Goal: Task Accomplishment & Management: Use online tool/utility

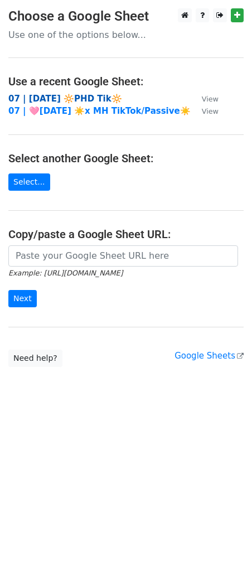
click at [52, 99] on strong "07 | [DATE] 🔆PHD Tik🔆" at bounding box center [65, 99] width 114 height 10
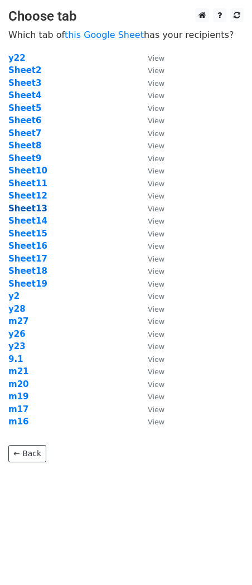
click at [32, 208] on strong "Sheet13" at bounding box center [27, 208] width 39 height 10
click at [34, 207] on strong "Sheet13" at bounding box center [27, 208] width 39 height 10
click at [41, 208] on strong "Sheet13" at bounding box center [27, 208] width 39 height 10
click at [36, 211] on strong "Sheet13" at bounding box center [27, 208] width 39 height 10
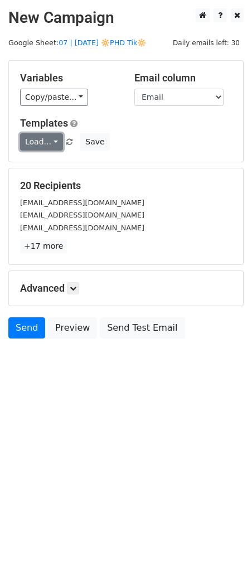
click at [48, 147] on link "Load..." at bounding box center [41, 141] width 43 height 17
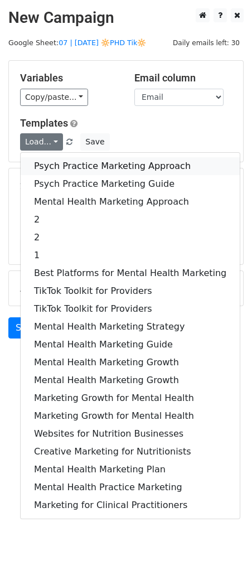
click at [80, 162] on link "Psych Practice Marketing Approach" at bounding box center [130, 166] width 219 height 18
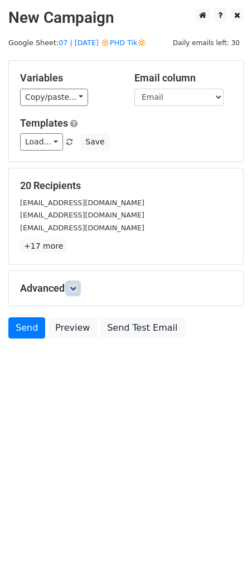
click at [75, 285] on icon at bounding box center [73, 288] width 7 height 7
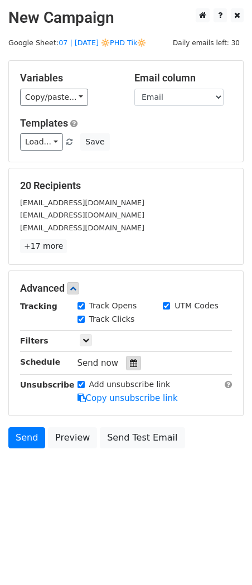
click at [130, 364] on icon at bounding box center [133, 363] width 7 height 8
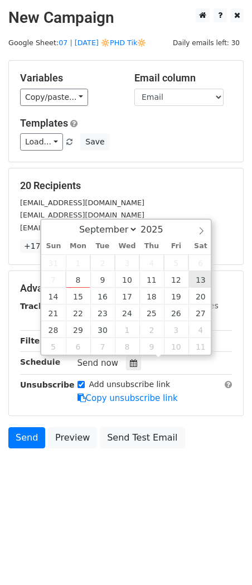
type input "2025-09-13 12:00"
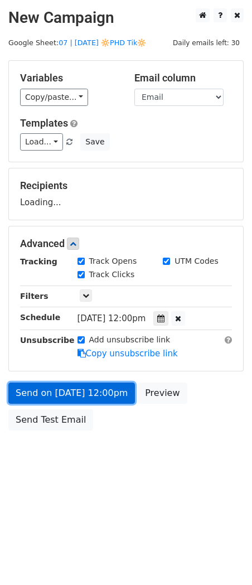
click at [98, 396] on link "Send on Sep 13 at 12:00pm" at bounding box center [71, 392] width 127 height 21
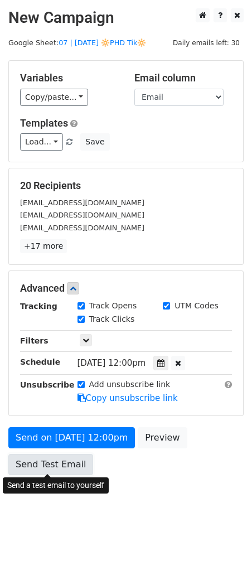
click at [77, 464] on link "Send Test Email" at bounding box center [50, 464] width 85 height 21
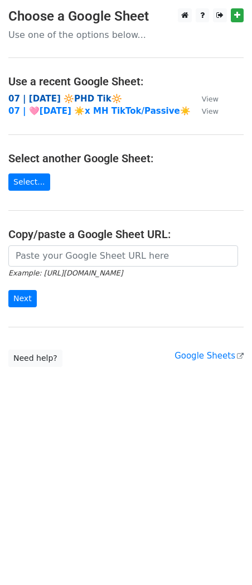
click at [85, 98] on strong "07 | SEPT 1 🔆PHD Tik🔆" at bounding box center [65, 99] width 114 height 10
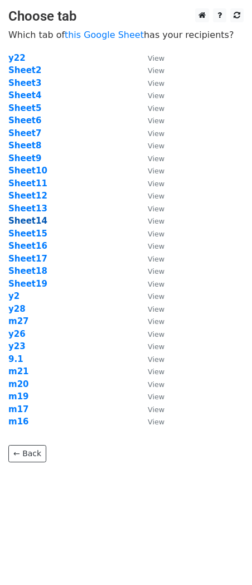
click at [30, 222] on strong "Sheet14" at bounding box center [27, 221] width 39 height 10
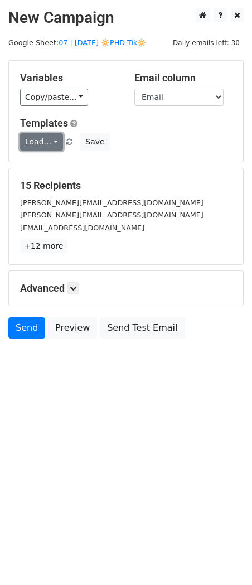
click at [33, 144] on link "Load..." at bounding box center [41, 141] width 43 height 17
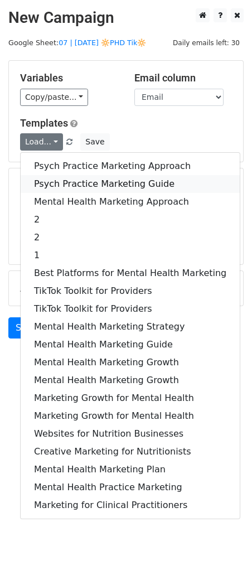
click at [62, 184] on link "Psych Practice Marketing Guide" at bounding box center [130, 184] width 219 height 18
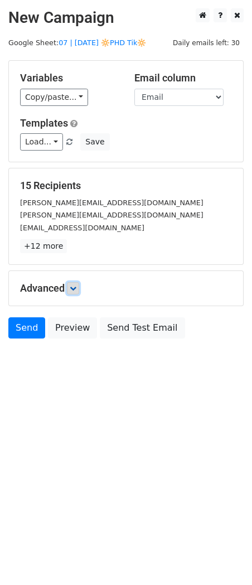
click at [76, 286] on icon at bounding box center [73, 288] width 7 height 7
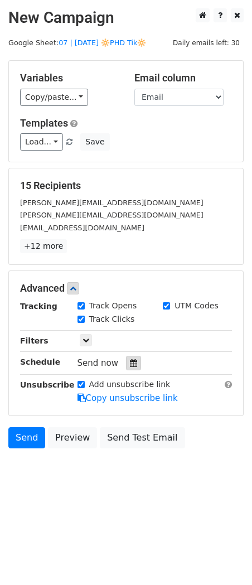
click at [133, 358] on div at bounding box center [133, 363] width 15 height 14
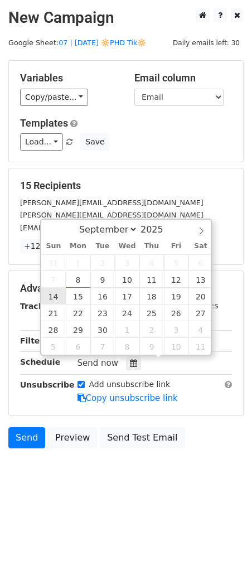
type input "2025-09-14 12:00"
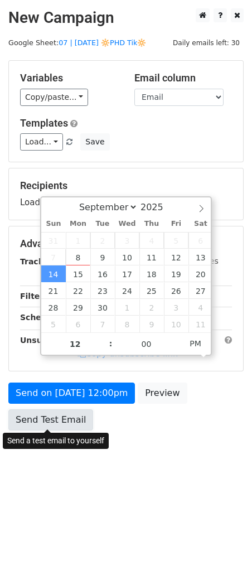
click at [60, 426] on link "Send Test Email" at bounding box center [50, 419] width 85 height 21
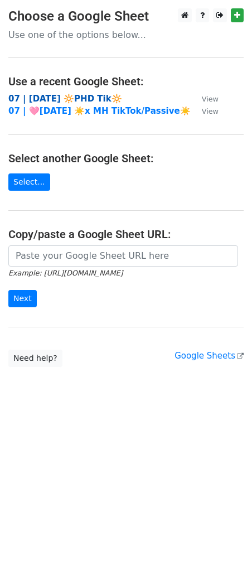
click at [62, 94] on strong "07 | [DATE] 🔆PHD Tik🔆" at bounding box center [65, 99] width 114 height 10
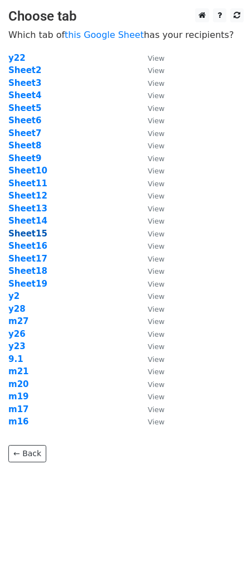
click at [29, 234] on strong "Sheet15" at bounding box center [27, 234] width 39 height 10
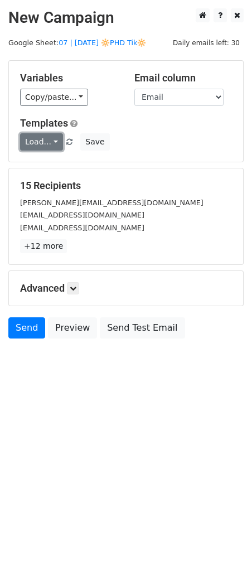
click at [33, 147] on link "Load..." at bounding box center [41, 141] width 43 height 17
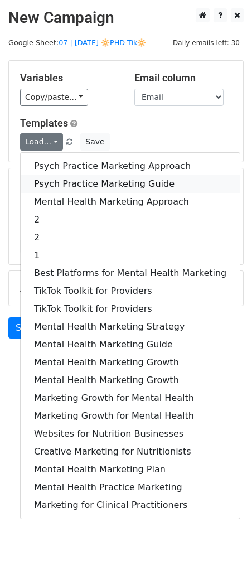
click at [81, 177] on link "Psych Practice Marketing Guide" at bounding box center [130, 184] width 219 height 18
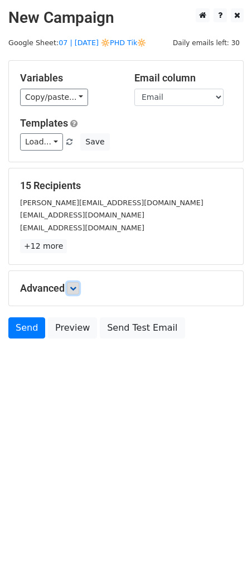
click at [72, 290] on icon at bounding box center [73, 288] width 7 height 7
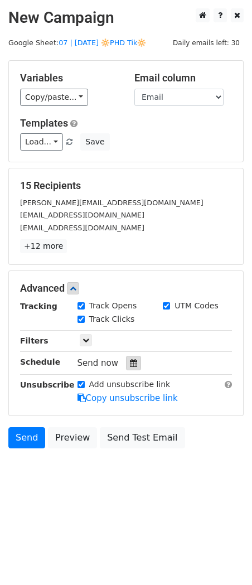
click at [132, 363] on icon at bounding box center [133, 363] width 7 height 8
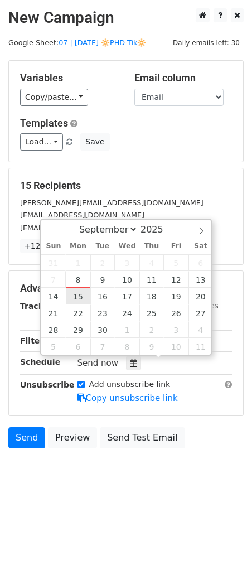
type input "2025-09-15 12:00"
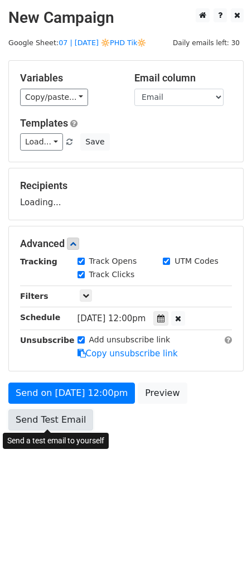
click at [62, 423] on link "Send Test Email" at bounding box center [50, 419] width 85 height 21
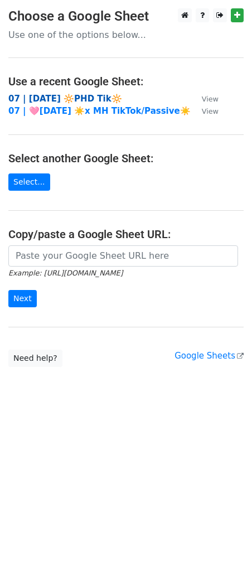
click at [77, 94] on strong "07 | [DATE] 🔆PHD Tik🔆" at bounding box center [65, 99] width 114 height 10
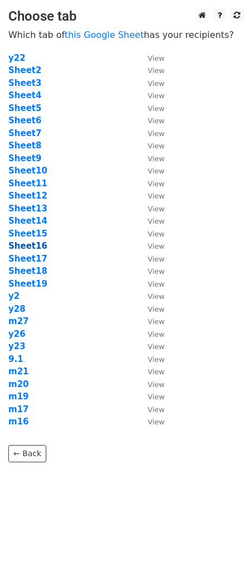
click at [37, 246] on strong "Sheet16" at bounding box center [27, 246] width 39 height 10
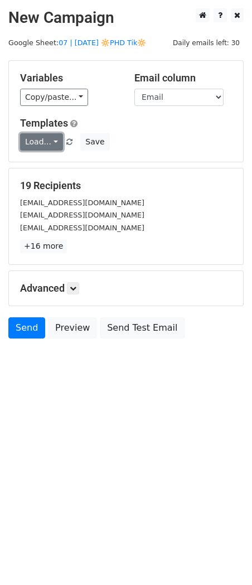
click at [48, 143] on link "Load..." at bounding box center [41, 141] width 43 height 17
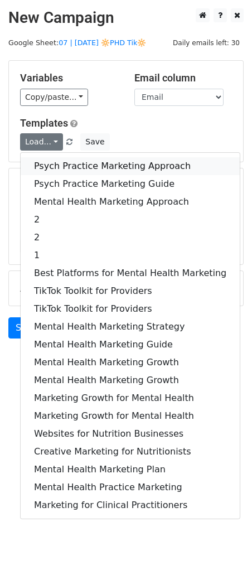
click at [81, 164] on link "Psych Practice Marketing Approach" at bounding box center [130, 166] width 219 height 18
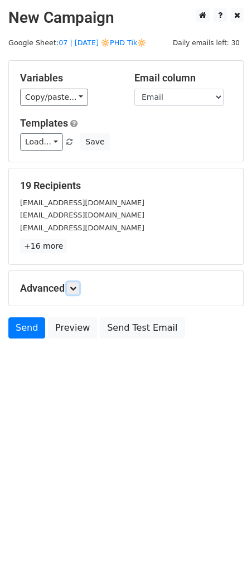
drag, startPoint x: 77, startPoint y: 285, endPoint x: 113, endPoint y: 331, distance: 58.1
click at [76, 285] on icon at bounding box center [73, 288] width 7 height 7
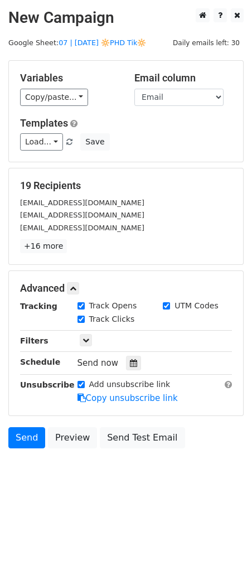
click at [123, 351] on div "Tracking Track Opens UTM Codes Track Clicks Filters Only include spreadsheet ro…" at bounding box center [126, 352] width 212 height 104
click at [123, 353] on div "Tracking Track Opens UTM Codes Track Clicks Filters Only include spreadsheet ro…" at bounding box center [126, 352] width 212 height 104
click at [130, 362] on icon at bounding box center [133, 363] width 7 height 8
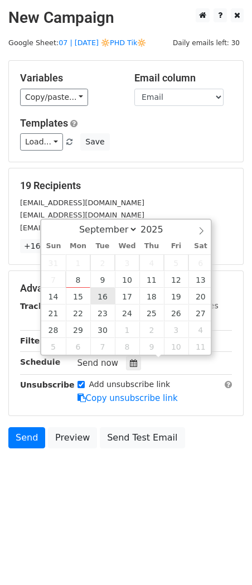
type input "2025-09-16 12:00"
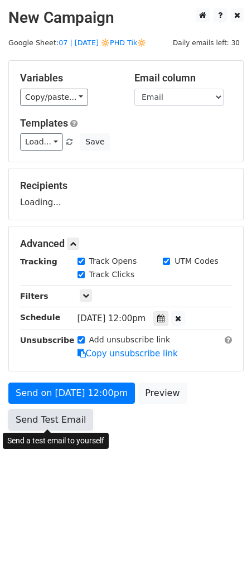
click at [70, 425] on link "Send Test Email" at bounding box center [50, 419] width 85 height 21
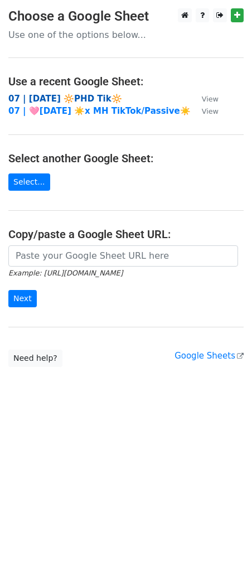
click at [74, 95] on strong "07 | [DATE] 🔆PHD Tik🔆" at bounding box center [65, 99] width 114 height 10
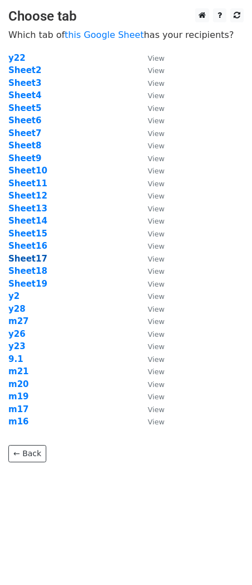
click at [22, 256] on strong "Sheet17" at bounding box center [27, 259] width 39 height 10
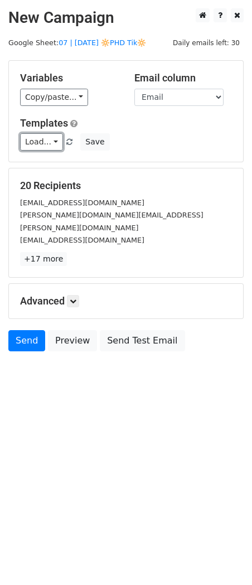
click at [41, 144] on link "Load..." at bounding box center [41, 141] width 43 height 17
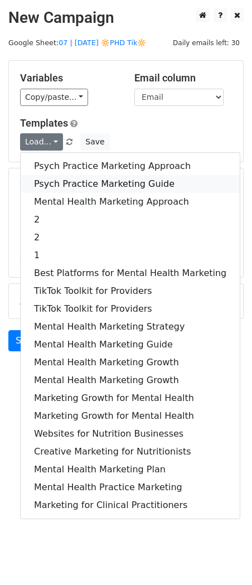
click at [52, 177] on link "Psych Practice Marketing Guide" at bounding box center [130, 184] width 219 height 18
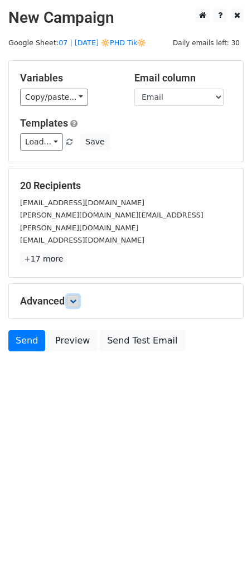
click at [79, 295] on link at bounding box center [73, 301] width 12 height 12
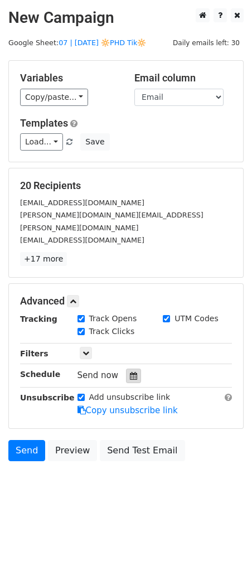
click at [130, 372] on icon at bounding box center [133, 376] width 7 height 8
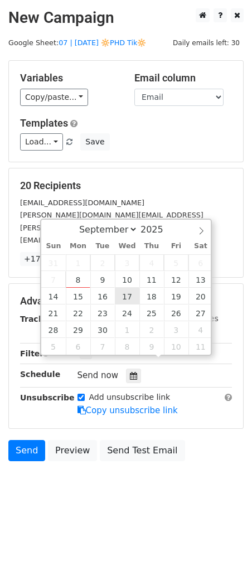
type input "2025-09-17 12:00"
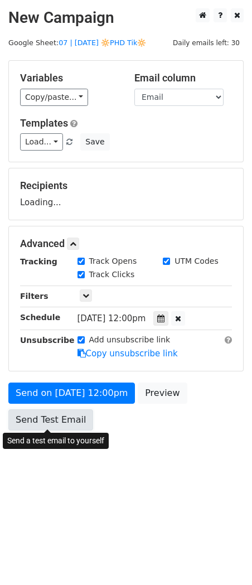
click at [55, 421] on link "Send Test Email" at bounding box center [50, 419] width 85 height 21
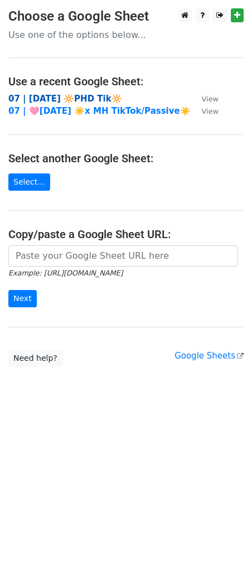
click at [89, 100] on strong "07 | [DATE] 🔆PHD Tik🔆" at bounding box center [65, 99] width 114 height 10
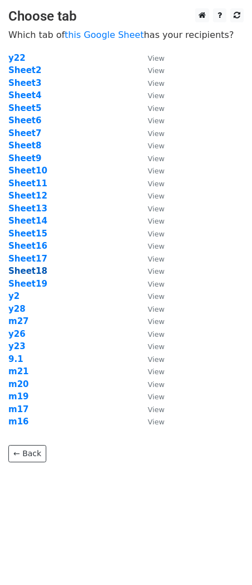
click at [25, 271] on strong "Sheet18" at bounding box center [27, 271] width 39 height 10
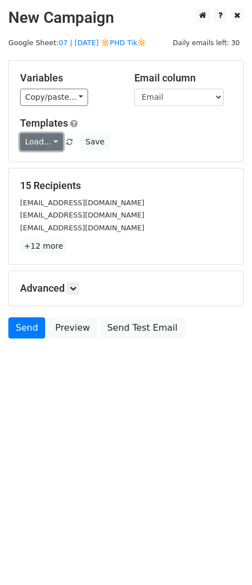
click at [40, 142] on link "Load..." at bounding box center [41, 141] width 43 height 17
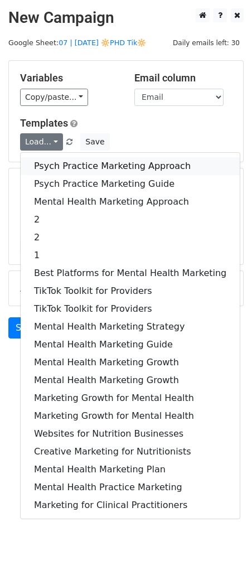
click at [62, 156] on div "Psych Practice Marketing Approach Psych Practice Marketing Guide Mental Health …" at bounding box center [130, 335] width 220 height 367
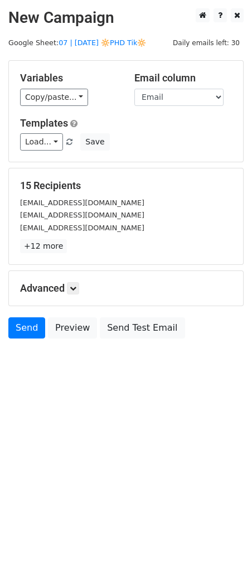
click at [82, 293] on h5 "Advanced" at bounding box center [126, 288] width 212 height 12
click at [71, 290] on link at bounding box center [73, 288] width 12 height 12
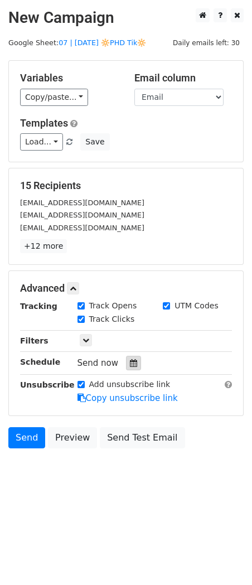
click at [130, 361] on icon at bounding box center [133, 363] width 7 height 8
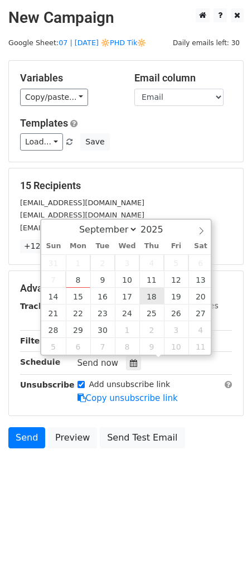
type input "2025-09-18 12:00"
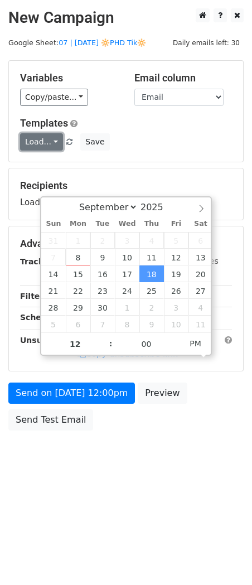
click at [44, 144] on link "Load..." at bounding box center [41, 141] width 43 height 17
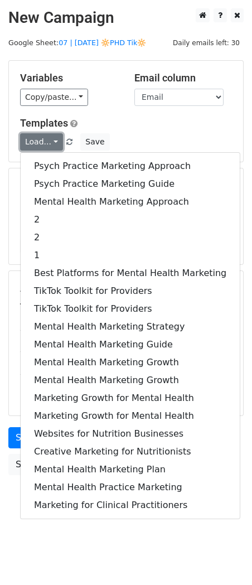
click at [38, 140] on link "Load..." at bounding box center [41, 141] width 43 height 17
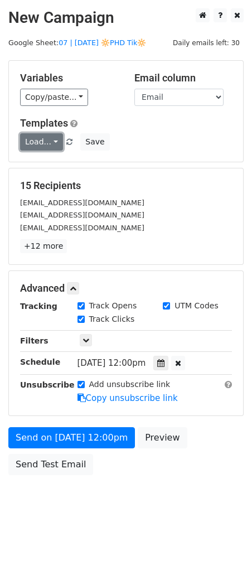
click at [38, 140] on link "Load..." at bounding box center [41, 141] width 43 height 17
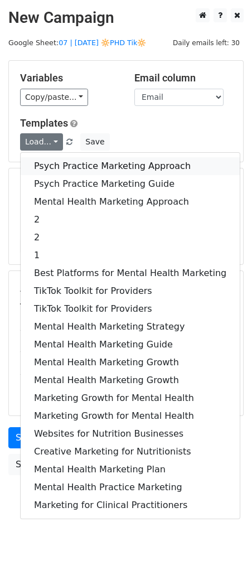
click at [43, 158] on link "Psych Practice Marketing Approach" at bounding box center [130, 166] width 219 height 18
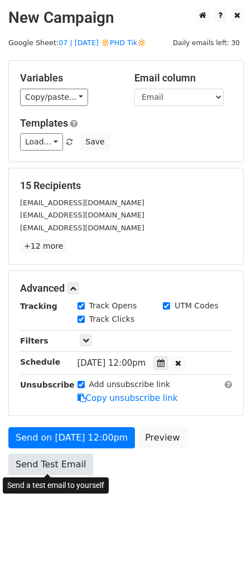
click at [65, 464] on link "Send Test Email" at bounding box center [50, 464] width 85 height 21
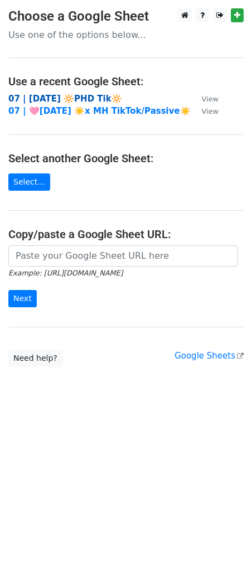
click at [59, 99] on strong "07 | [DATE] 🔆PHD Tik🔆" at bounding box center [65, 99] width 114 height 10
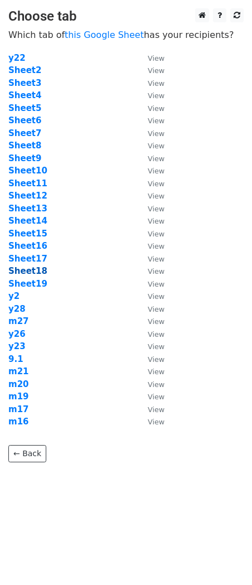
click at [23, 270] on strong "Sheet18" at bounding box center [27, 271] width 39 height 10
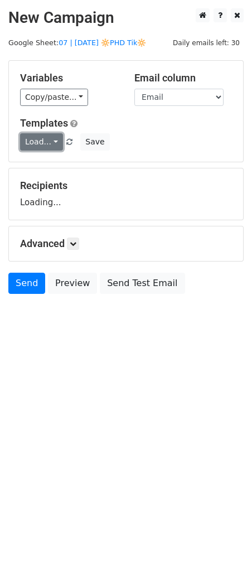
click at [42, 134] on link "Load..." at bounding box center [41, 141] width 43 height 17
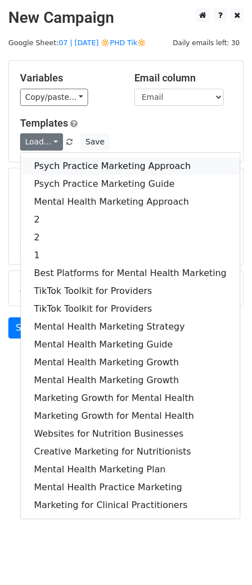
click at [44, 157] on link "Psych Practice Marketing Approach" at bounding box center [130, 166] width 219 height 18
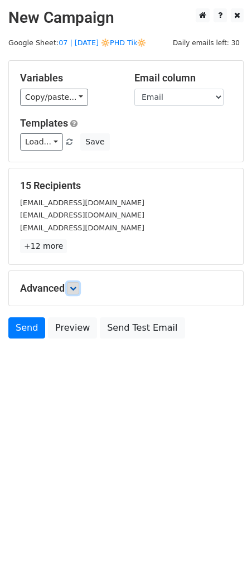
click at [72, 287] on icon at bounding box center [73, 288] width 7 height 7
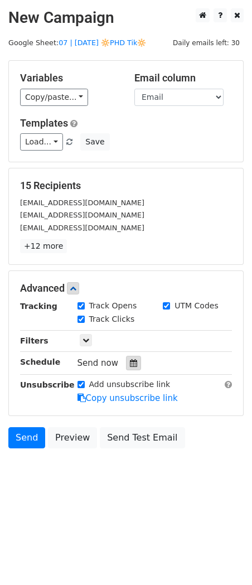
click at [128, 356] on div at bounding box center [133, 363] width 15 height 14
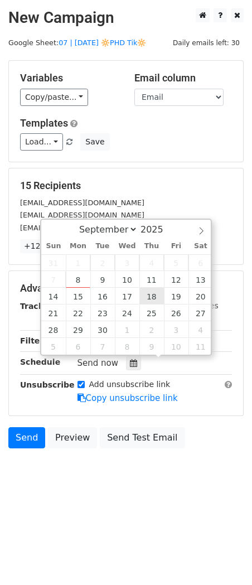
type input "2025-09-18 12:00"
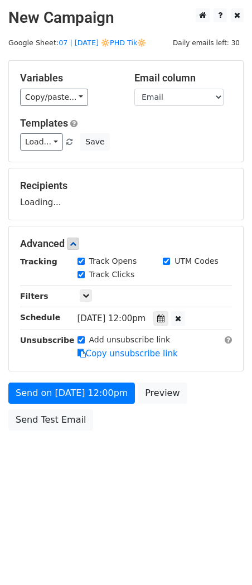
click at [67, 406] on div "Send on Sep 18 at 12:00pm Preview Send Test Email" at bounding box center [126, 409] width 252 height 54
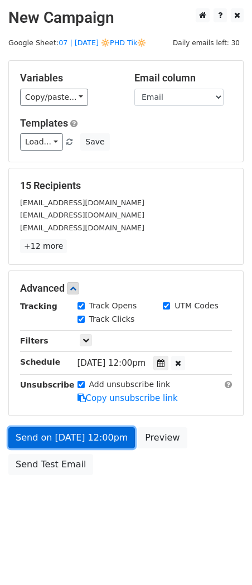
click at [62, 433] on link "Send on Sep 18 at 12:00pm" at bounding box center [71, 437] width 127 height 21
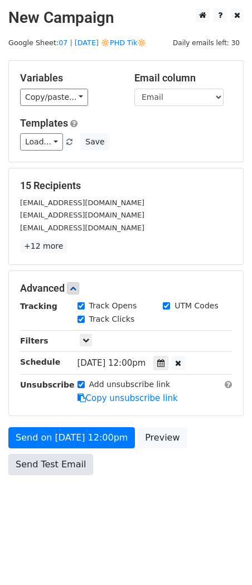
click at [52, 473] on div "Send on Sep 18 at 12:00pm Preview Send Test Email" at bounding box center [126, 454] width 252 height 54
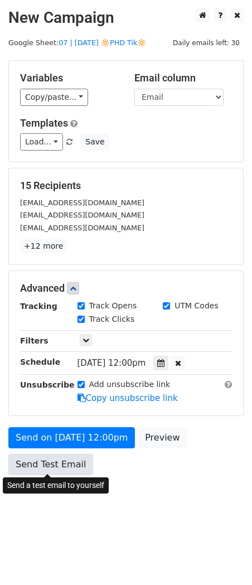
click at [52, 461] on link "Send Test Email" at bounding box center [50, 464] width 85 height 21
click at [51, 459] on link "Send Test Email" at bounding box center [50, 464] width 85 height 21
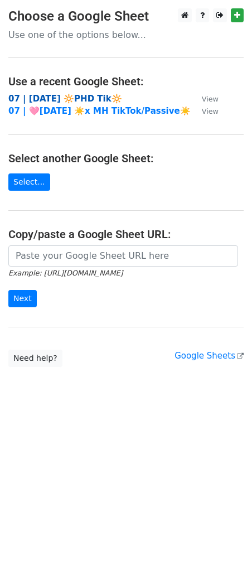
click at [89, 96] on strong "07 | SEPT 1 🔆PHD Tik🔆" at bounding box center [65, 99] width 114 height 10
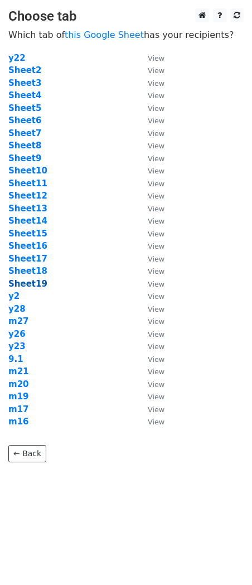
click at [29, 284] on strong "Sheet19" at bounding box center [27, 284] width 39 height 10
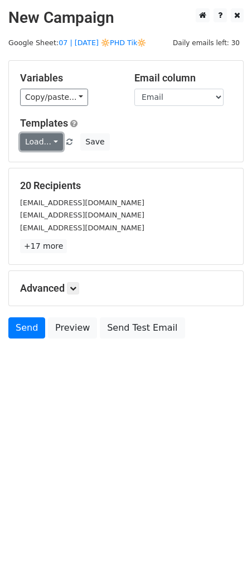
click at [40, 139] on link "Load..." at bounding box center [41, 141] width 43 height 17
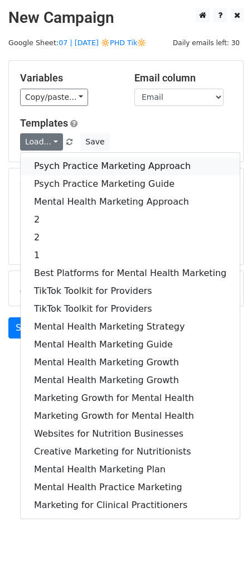
click at [53, 163] on link "Psych Practice Marketing Approach" at bounding box center [130, 166] width 219 height 18
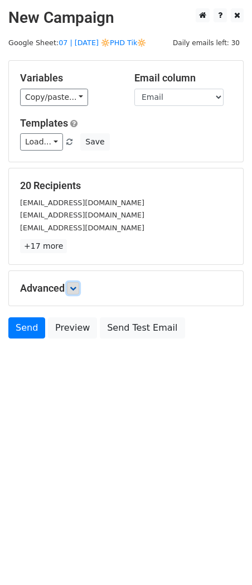
click at [73, 288] on icon at bounding box center [73, 288] width 7 height 7
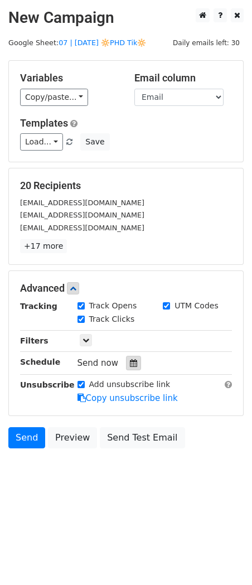
click at [129, 366] on div at bounding box center [133, 363] width 15 height 14
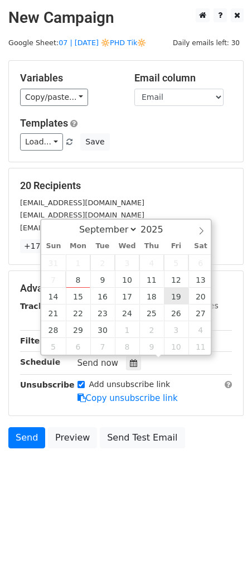
type input "[DATE] 12:00"
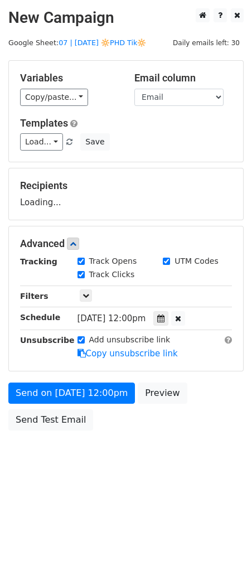
click at [66, 407] on div "Send on [DATE] 12:00pm Preview Send Test Email" at bounding box center [126, 409] width 252 height 54
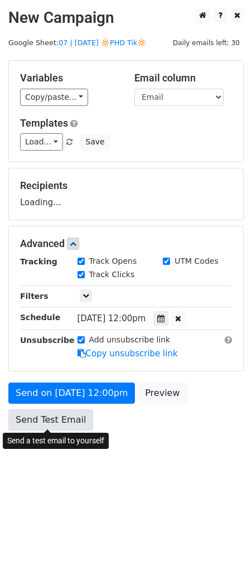
click at [59, 427] on link "Send Test Email" at bounding box center [50, 419] width 85 height 21
